Goal: Information Seeking & Learning: Learn about a topic

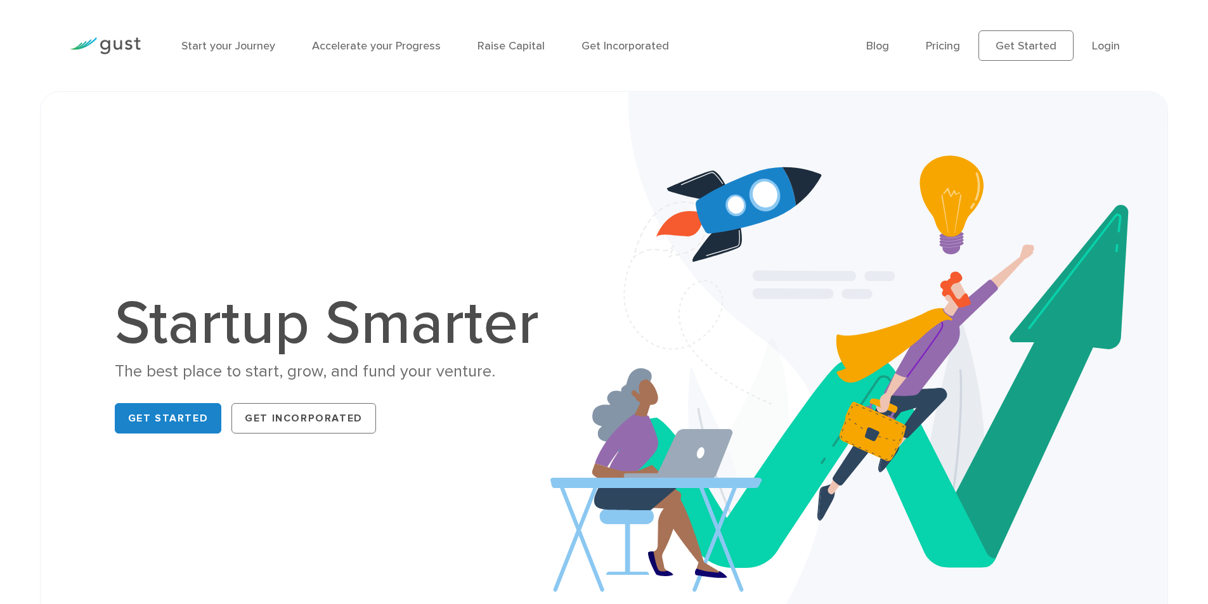
drag, startPoint x: 443, startPoint y: 166, endPoint x: 812, endPoint y: 148, distance: 369.5
click at [812, 148] on img at bounding box center [859, 366] width 618 height 549
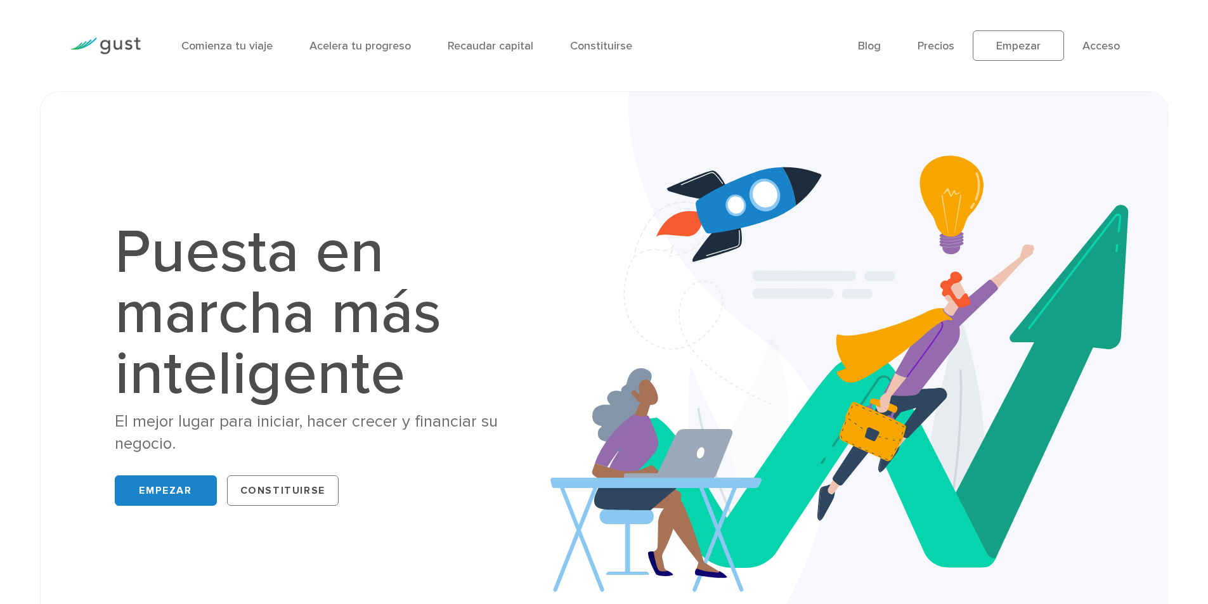
click at [731, 72] on div "Comienza tu viaje Acelera tu progreso Recaudar capital [GEOGRAPHIC_DATA]" at bounding box center [510, 45] width 677 height 55
click at [495, 40] on font "Recaudar capital" at bounding box center [491, 45] width 86 height 13
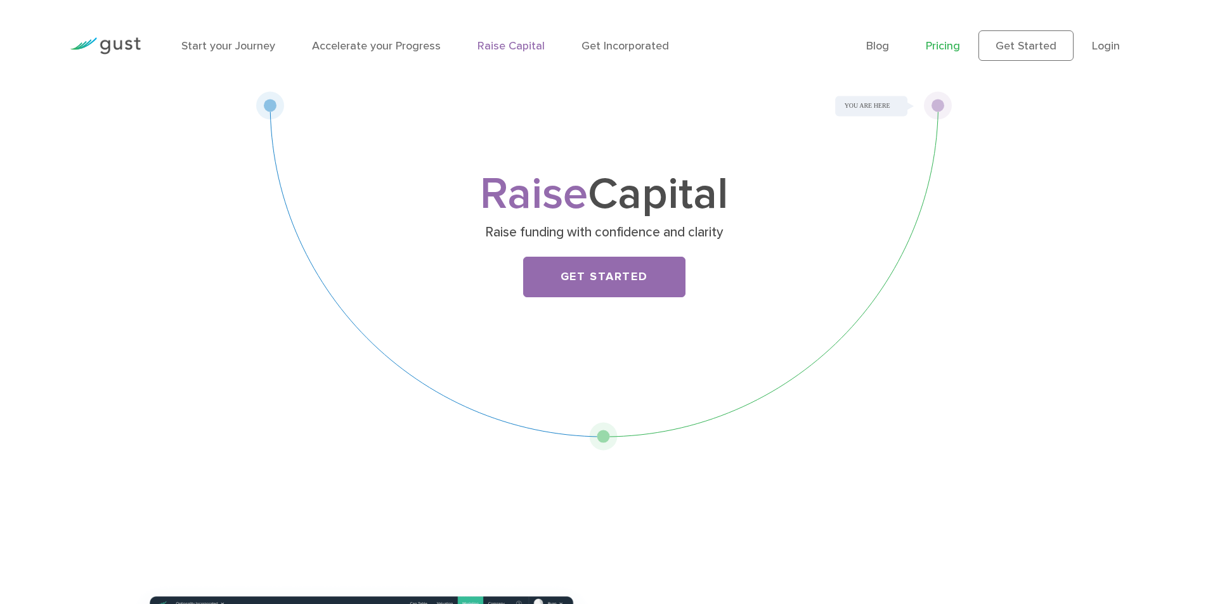
click at [943, 46] on link "Pricing" at bounding box center [943, 45] width 34 height 13
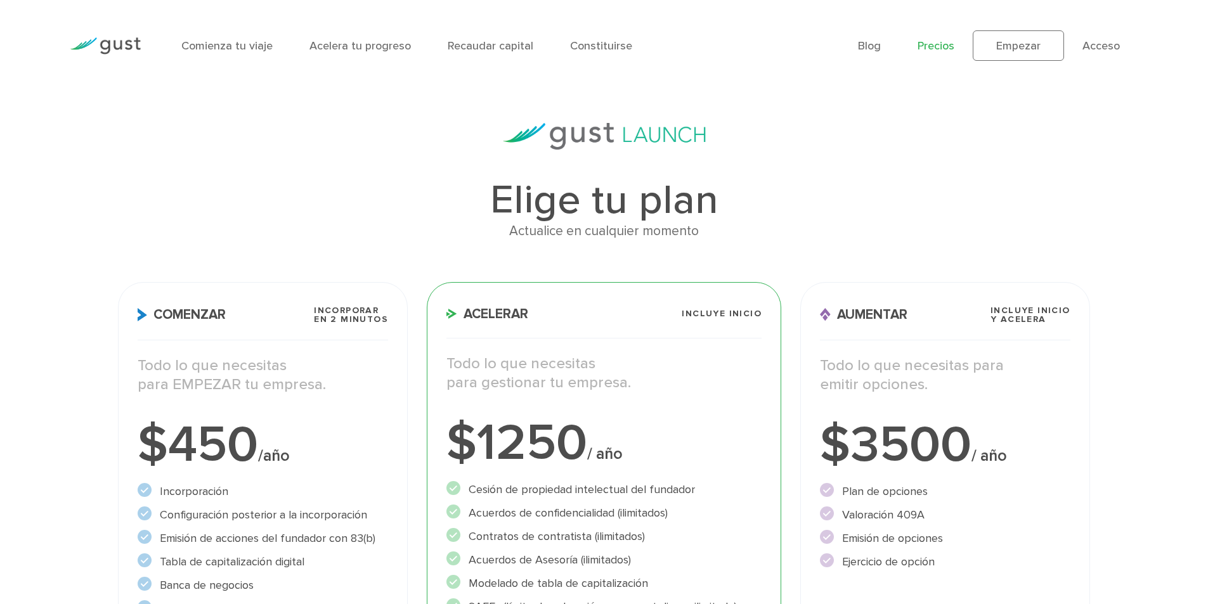
click at [925, 186] on h1 "Elige tu plan" at bounding box center [604, 200] width 972 height 41
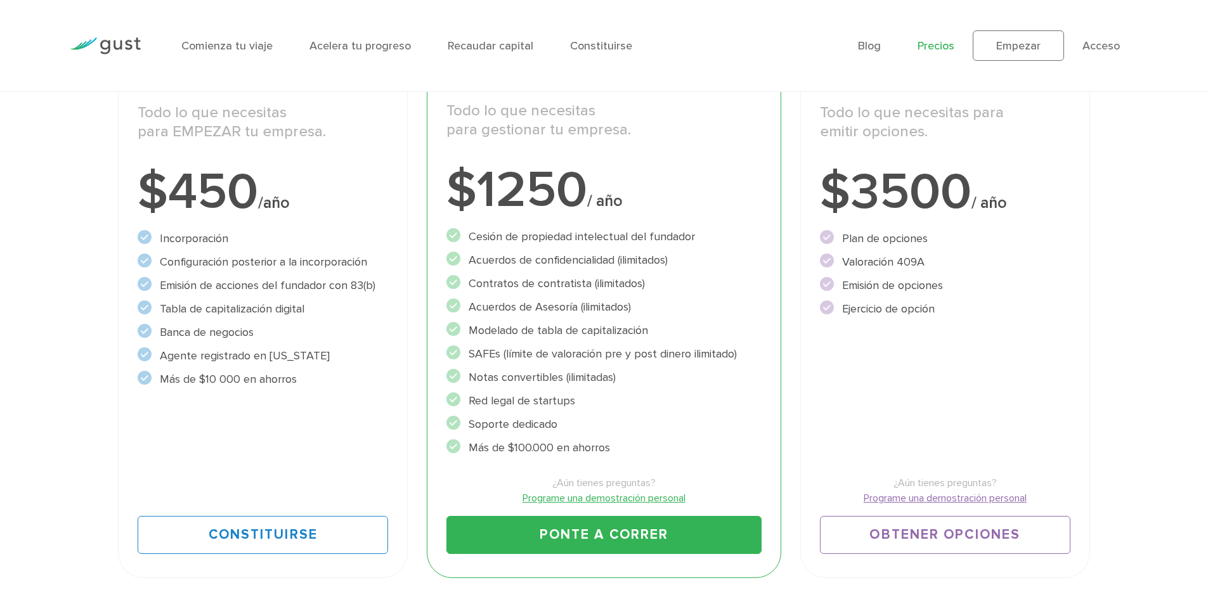
scroll to position [254, 0]
